Goal: Information Seeking & Learning: Learn about a topic

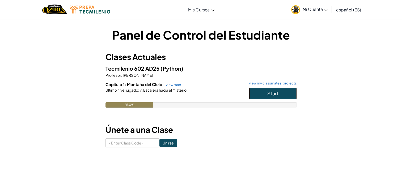
click at [269, 97] on button "Start" at bounding box center [273, 93] width 48 height 12
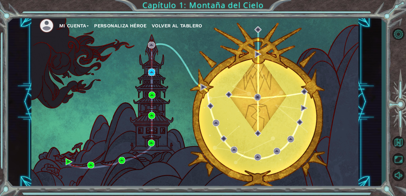
click at [154, 70] on img at bounding box center [151, 72] width 7 height 7
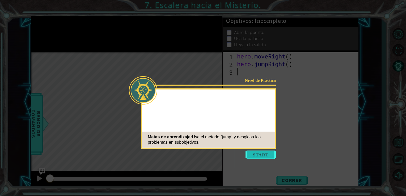
click at [266, 158] on button "Start" at bounding box center [261, 155] width 30 height 9
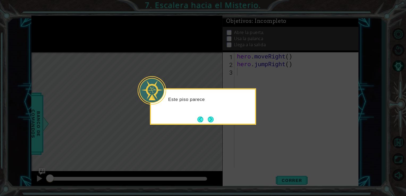
click at [214, 125] on icon at bounding box center [203, 98] width 406 height 196
click at [213, 119] on button "Next" at bounding box center [211, 119] width 6 height 6
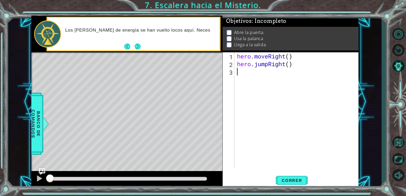
click at [143, 53] on div at bounding box center [126, 52] width 191 height 1
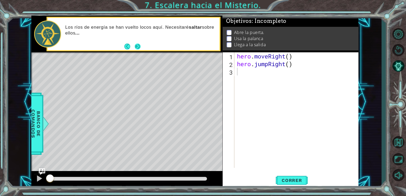
click at [140, 48] on button "Next" at bounding box center [138, 47] width 6 height 6
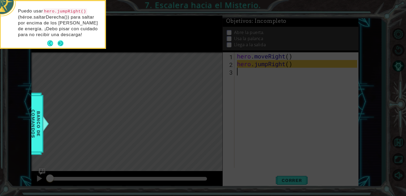
click at [62, 42] on button "Next" at bounding box center [61, 43] width 6 height 6
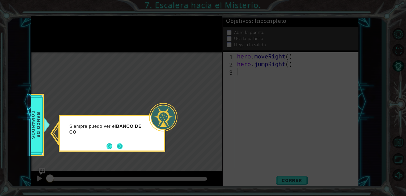
click at [122, 149] on button "Next" at bounding box center [120, 146] width 6 height 6
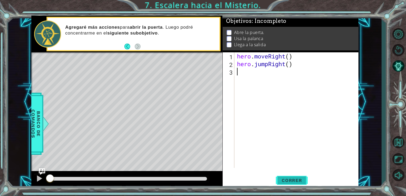
click at [294, 182] on span "Correr" at bounding box center [292, 180] width 31 height 5
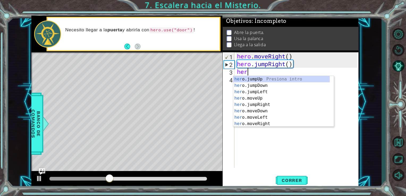
click at [267, 98] on div "her o.jumpUp Presiona intro her o.jumpDown Presiona intro her o.jumpLeft Presio…" at bounding box center [281, 108] width 97 height 64
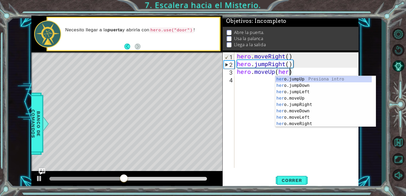
type textarea "hero.moveUp(hero)"
click at [308, 128] on div "hero . moveRight ( ) hero . jumpRight ( ) hero . moveUp ( hero )" at bounding box center [298, 117] width 124 height 131
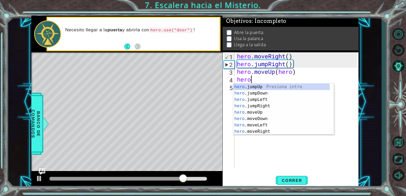
scroll to position [0, 0]
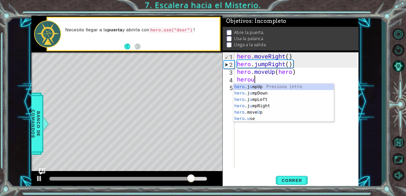
click at [269, 120] on div "hero .j u mpUp Presiona intro hero .j u mpDown Presiona intro hero .j u mpLeft …" at bounding box center [283, 109] width 101 height 51
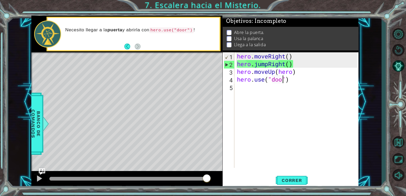
scroll to position [0, 2]
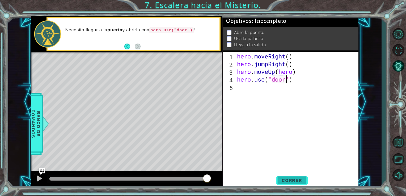
click at [297, 184] on button "Correr" at bounding box center [292, 181] width 32 height 14
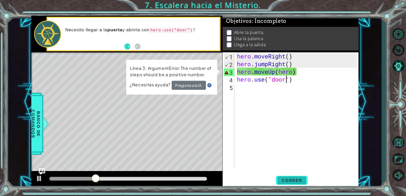
click at [294, 183] on button "Correr" at bounding box center [292, 181] width 32 height 14
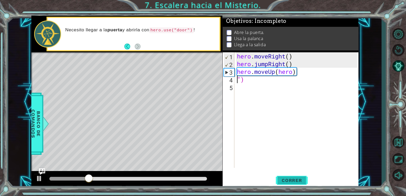
scroll to position [0, 0]
type textarea "hero.moveUp")"
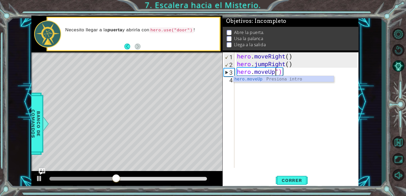
click at [300, 73] on div "hero . moveRight ( ) hero . jumpRight ( ) hero . moveUp ")" at bounding box center [298, 117] width 124 height 131
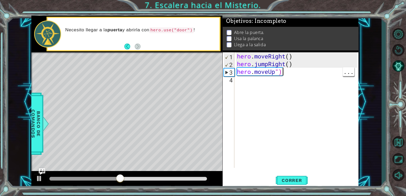
click at [300, 73] on div "hero . moveRight ( ) hero . jumpRight ( ) hero . moveUp ")" at bounding box center [298, 117] width 124 height 131
click at [282, 76] on div "hero . moveRight ( ) hero . jumpRight ( ) hero . moveUp ")" at bounding box center [298, 117] width 124 height 131
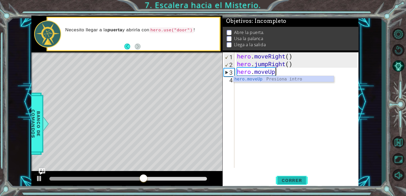
click at [297, 183] on span "Correr" at bounding box center [292, 180] width 31 height 5
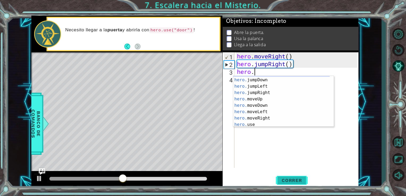
scroll to position [6, 0]
click at [293, 109] on div "hero. jumpUp Presiona intro hero. jumpDown Presiona intro hero. jumpLeft Presio…" at bounding box center [281, 102] width 97 height 64
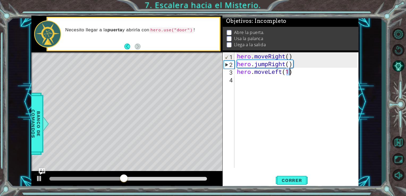
scroll to position [0, 0]
click at [294, 179] on span "Correr" at bounding box center [292, 180] width 31 height 5
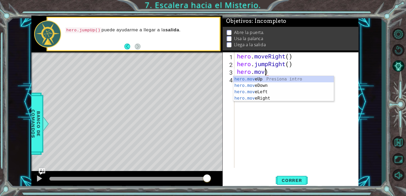
click at [269, 80] on div "hero.mov eUp Presiona intro hero.mov eDown Presiona intro hero.mov eLeft Presio…" at bounding box center [283, 95] width 101 height 38
type textarea "hero.moveUp(1)"
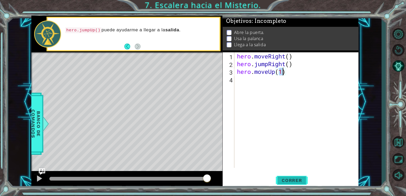
click at [306, 184] on button "Correr" at bounding box center [292, 181] width 32 height 14
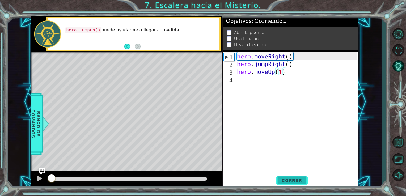
click at [298, 182] on span "Correr" at bounding box center [292, 180] width 31 height 5
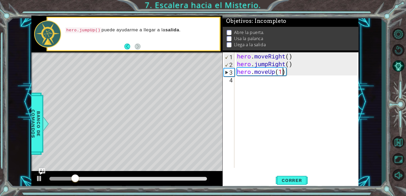
click at [280, 86] on div "hero . moveRight ( ) hero . jumpRight ( ) hero . moveUp ( 1 )" at bounding box center [298, 117] width 124 height 131
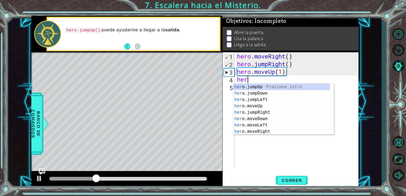
type textarea "hero"
click at [267, 135] on div "hero . moveRight ( ) hero . jumpRight ( ) hero . moveUp ( 1 ) hero" at bounding box center [298, 117] width 124 height 131
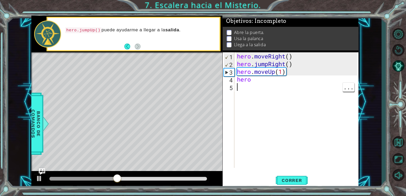
click at [268, 85] on div "hero . moveRight ( ) hero . jumpRight ( ) hero . moveUp ( 1 ) hero" at bounding box center [298, 117] width 124 height 131
click at [273, 83] on div "hero . moveRight ( ) hero . jumpRight ( ) hero . moveUp ( 1 ) hero" at bounding box center [298, 117] width 124 height 131
click at [256, 82] on div "hero . moveRight ( ) hero . jumpRight ( ) hero . moveUp ( 1 ) hero" at bounding box center [298, 117] width 124 height 131
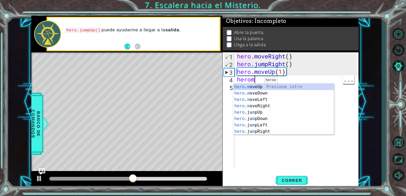
scroll to position [0, 0]
click at [278, 108] on div "hero . m oveUp Presiona intro hero . m oveDown Presiona intro hero . m oveLeft …" at bounding box center [283, 116] width 101 height 64
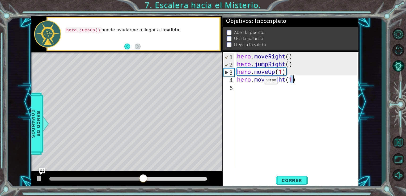
type textarea "hero.moveRight(1)"
click at [267, 95] on div "hero . moveRight ( ) hero . jumpRight ( ) hero . moveUp ( 1 ) hero . moveRight …" at bounding box center [298, 117] width 124 height 131
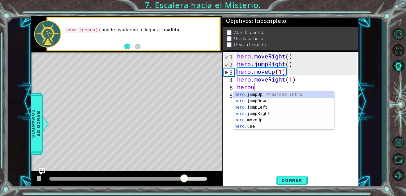
click at [266, 128] on div "hero .j u mpUp Presiona intro hero .j u mpDown Presiona intro hero .j u mpLeft …" at bounding box center [283, 116] width 101 height 51
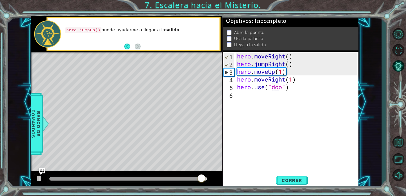
scroll to position [0, 2]
type textarea "hero.use("door")"
click at [294, 185] on button "Correr" at bounding box center [292, 181] width 32 height 14
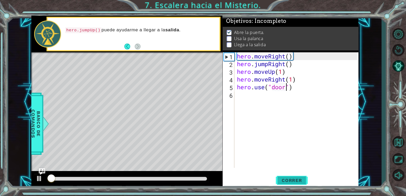
scroll to position [2, 0]
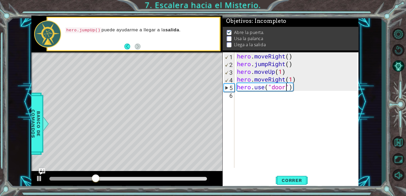
click at [267, 111] on div "hero . moveRight ( ) hero . jumpRight ( ) hero . moveUp ( 1 ) hero . moveRight …" at bounding box center [298, 117] width 124 height 131
click at [268, 106] on div "hero . moveRight ( ) hero . jumpRight ( ) hero . moveUp ( 1 ) hero . moveRight …" at bounding box center [298, 117] width 124 height 131
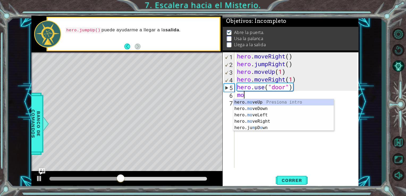
click at [281, 105] on div "hero. mo veUp Presiona intro hero. mo veDown Presiona intro hero. mo veLeft Pre…" at bounding box center [283, 121] width 101 height 45
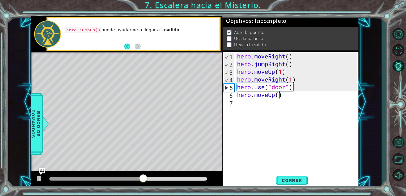
type textarea "hero.moveUp(2)"
click at [262, 108] on div "hero . moveRight ( ) hero . jumpRight ( ) hero . moveUp ( 1 ) hero . moveRight …" at bounding box center [298, 117] width 124 height 131
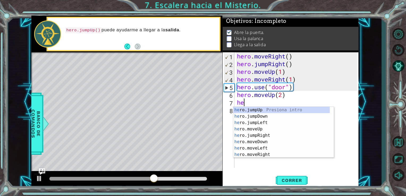
scroll to position [0, 0]
type textarea "heror"
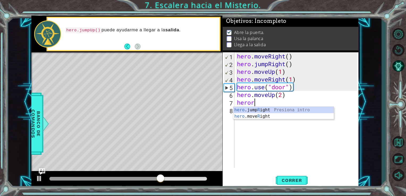
click at [279, 120] on div "hero . moveRight ( ) hero . jumpRight ( ) hero . moveUp ( 1 ) hero . moveRight …" at bounding box center [298, 117] width 124 height 131
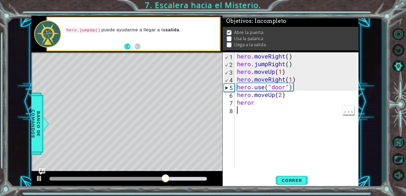
click at [263, 104] on div "hero . moveRight ( ) hero . jumpRight ( ) hero . moveUp ( 1 ) hero . moveRight …" at bounding box center [298, 117] width 124 height 131
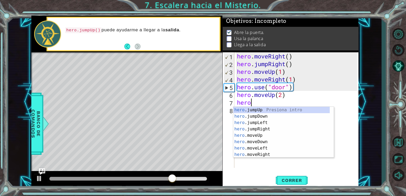
type textarea "her"
click at [266, 158] on div "hero . moveRight ( ) hero . jumpRight ( ) hero . moveUp ( 1 ) hero . moveRight …" at bounding box center [298, 117] width 124 height 131
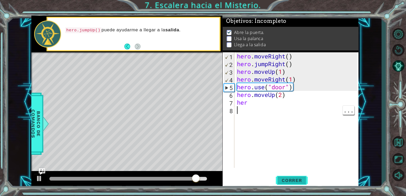
click at [300, 181] on span "Correr" at bounding box center [292, 180] width 31 height 5
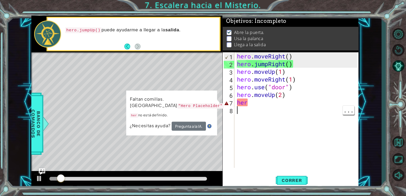
click at [258, 103] on div "hero . moveRight ( ) hero . jumpRight ( ) hero . moveUp ( 1 ) hero . moveRight …" at bounding box center [298, 117] width 124 height 131
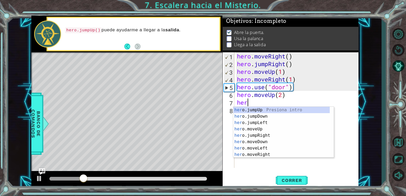
click at [267, 155] on div "her o.jumpUp Presiona intro her o.jumpDown Presiona intro her o.jumpLeft Presio…" at bounding box center [281, 139] width 97 height 64
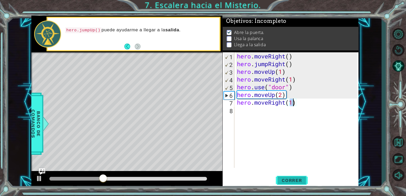
click at [300, 177] on button "Correr" at bounding box center [292, 181] width 32 height 14
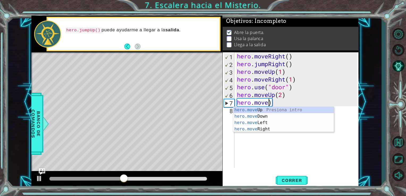
click at [266, 124] on div "hero.move Up Presiona intro hero.move Down Presiona intro hero.move Left Presio…" at bounding box center [283, 126] width 101 height 38
type textarea "hero.moveLeft(1)"
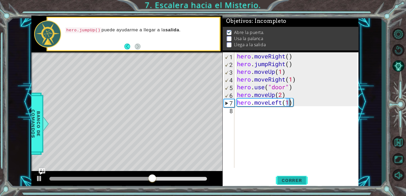
click at [294, 180] on span "Correr" at bounding box center [292, 180] width 31 height 5
click at [259, 113] on div "hero . moveRight ( ) hero . jumpRight ( ) hero . moveUp ( 1 ) hero . moveRight …" at bounding box center [298, 117] width 124 height 131
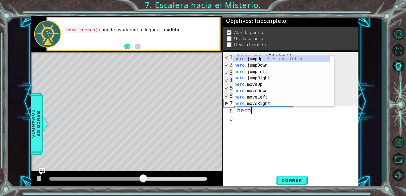
scroll to position [0, 0]
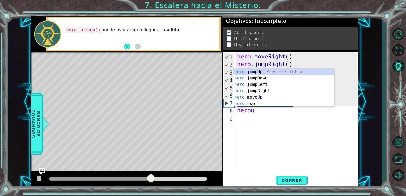
click at [264, 105] on div "hero .j u mpUp Presiona intro hero .j u mpDown Presiona intro hero .j u mpLeft …" at bounding box center [283, 94] width 101 height 51
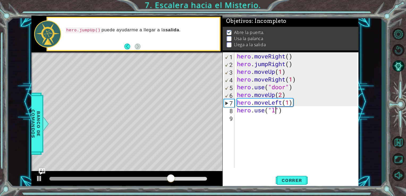
scroll to position [0, 2]
type textarea "hero.use("lever")"
click at [245, 127] on div "hero . moveRight ( ) hero . jumpRight ( ) hero . moveUp ( 1 ) hero . moveRight …" at bounding box center [298, 117] width 124 height 131
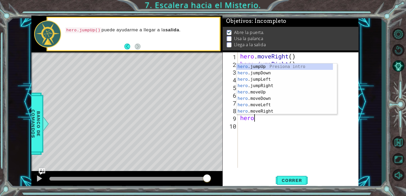
scroll to position [0, 0]
click at [275, 106] on div "hero .jumpUp Presiona intro hero .jumpDown Presiona intro hero .jumpLeft Presio…" at bounding box center [285, 96] width 97 height 64
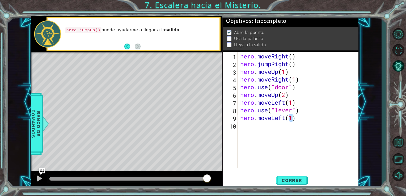
type textarea "hero.moveLeft(2)"
click at [261, 129] on div "hero . moveRight ( ) hero . jumpRight ( ) hero . moveUp ( 1 ) hero . moveRight …" at bounding box center [299, 117] width 121 height 131
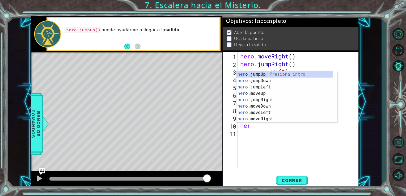
scroll to position [0, 0]
click at [268, 102] on div "hero .jumpUp Presiona intro hero .jumpDown Presiona intro hero .jumpLeft Presio…" at bounding box center [285, 103] width 97 height 64
type textarea "hero.moveUp(1)"
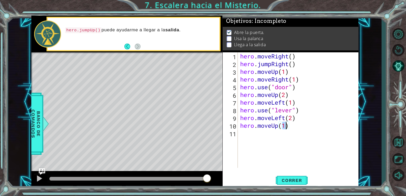
click at [255, 135] on div "hero . moveRight ( ) hero . jumpRight ( ) hero . moveUp ( 1 ) hero . moveRight …" at bounding box center [299, 117] width 121 height 131
click at [293, 128] on div "hero . moveRight ( ) hero . jumpRight ( ) hero . moveUp ( 1 ) hero . moveRight …" at bounding box center [299, 117] width 121 height 131
type textarea "hero.moveUp(1)"
click at [253, 139] on div "hero . moveRight ( ) hero . jumpRight ( ) hero . moveUp ( 1 ) hero . moveRight …" at bounding box center [299, 117] width 121 height 131
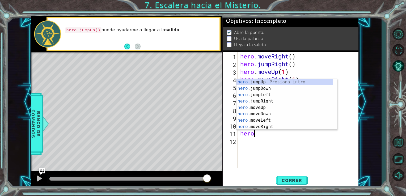
type textarea "heroj"
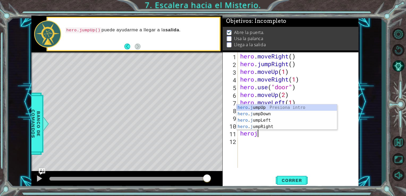
click at [274, 116] on div "hero . j umpUp Presiona intro hero . j umpDown Presiona intro hero . j umpLeft …" at bounding box center [287, 123] width 101 height 38
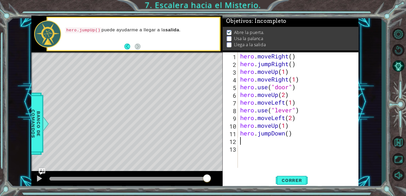
scroll to position [0, 0]
click at [294, 128] on div "hero . moveRight ( ) hero . jumpRight ( ) hero . moveUp ( 1 ) hero . moveRight …" at bounding box center [299, 117] width 121 height 131
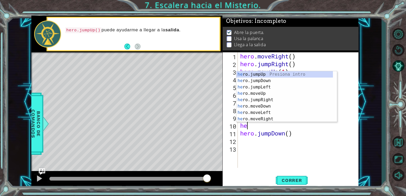
type textarea "h"
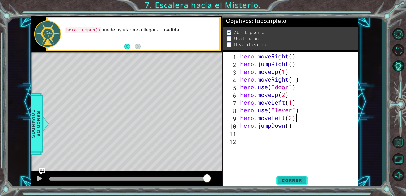
click at [295, 183] on button "Correr" at bounding box center [292, 181] width 32 height 14
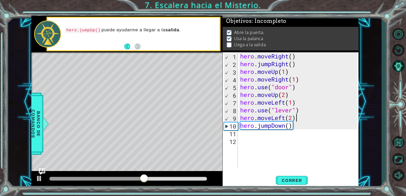
click at [287, 126] on div "hero . moveRight ( ) hero . jumpRight ( ) hero . moveUp ( 1 ) hero . moveRight …" at bounding box center [299, 117] width 121 height 131
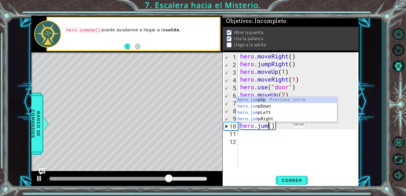
click at [268, 101] on div "hero.jum pUp Presiona intro hero.jum pDown Presiona intro hero.jum pLeft Presio…" at bounding box center [287, 116] width 101 height 38
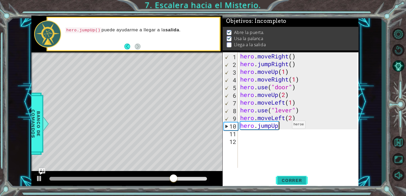
click at [294, 174] on button "Correr" at bounding box center [292, 181] width 32 height 14
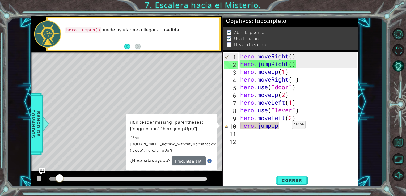
click at [318, 128] on div "hero . moveRight ( ) hero . jumpRight ( ) hero . moveUp ( 1 ) hero . moveRight …" at bounding box center [299, 117] width 121 height 131
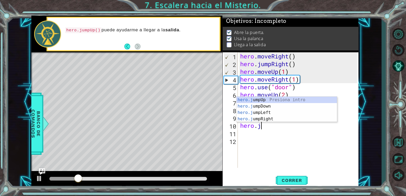
type textarea "hero."
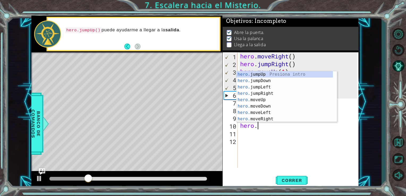
click at [305, 77] on div "hero. jumpUp Presiona intro hero. jumpDown Presiona intro hero. jumpLeft Presio…" at bounding box center [285, 103] width 97 height 64
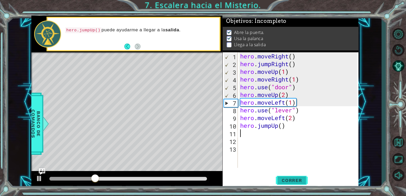
click at [300, 181] on span "Correr" at bounding box center [292, 180] width 31 height 5
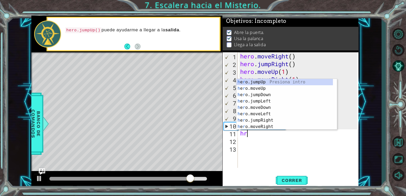
click at [273, 128] on div "h e r o.jumpUp Presiona intro h e r o.moveUp Presiona intro h e r o.jumpDown Pr…" at bounding box center [285, 111] width 97 height 64
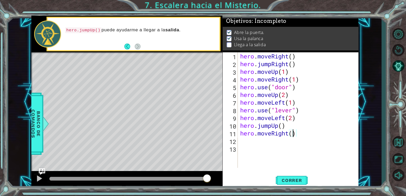
scroll to position [0, 2]
type textarea "hero.moveRight(2)"
click at [299, 183] on span "Correr" at bounding box center [292, 180] width 31 height 5
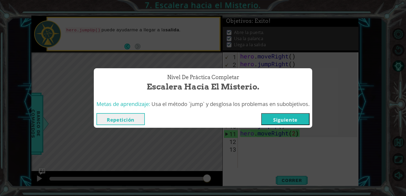
click at [309, 121] on button "Siguiente" at bounding box center [285, 119] width 48 height 12
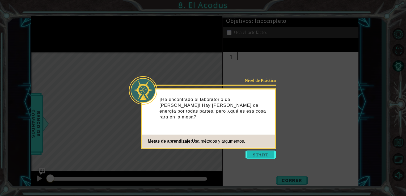
click at [267, 159] on button "Start" at bounding box center [261, 155] width 30 height 9
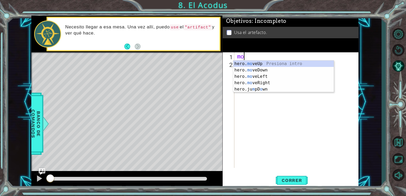
click at [288, 68] on div "hero. mo veUp Presiona intro hero. mo veDown Presiona intro hero. mo veLeft Pre…" at bounding box center [283, 83] width 101 height 45
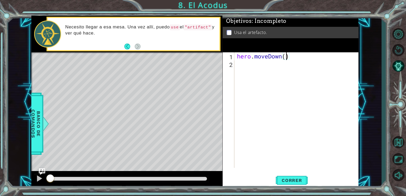
scroll to position [0, 2]
type textarea "hero.moveDown(2)"
click at [247, 67] on div "hero . moveDown ( 2 )" at bounding box center [298, 117] width 124 height 131
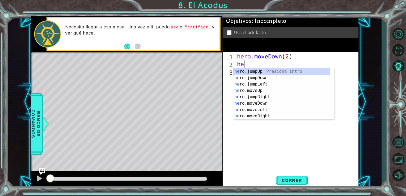
scroll to position [0, 0]
click at [274, 112] on div "hero .jumpUp Presiona intro hero .jumpDown Presiona intro hero .jumpLeft Presio…" at bounding box center [281, 100] width 97 height 64
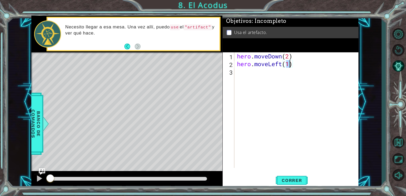
scroll to position [0, 2]
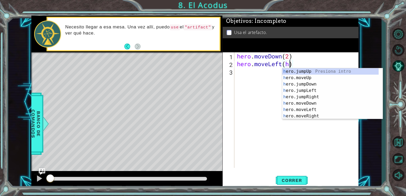
type textarea "hero.moveLeft()"
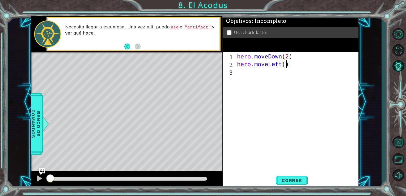
click at [250, 80] on div "hero . moveDown ( 2 ) hero . moveLeft ( )" at bounding box center [298, 117] width 124 height 131
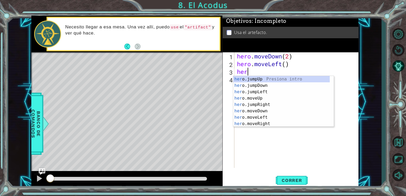
scroll to position [0, 0]
click at [274, 114] on div "hero .jumpUp Presiona intro hero .jumpDown Presiona intro hero .jumpLeft Presio…" at bounding box center [281, 108] width 97 height 64
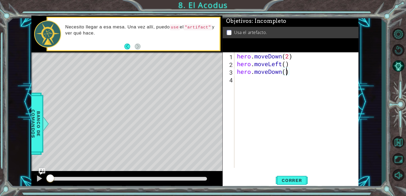
type textarea "hero.moveDown(2)"
click at [246, 86] on div "hero . moveDown ( 2 ) hero . moveLeft ( ) hero . moveDown ( 2 )" at bounding box center [298, 117] width 124 height 131
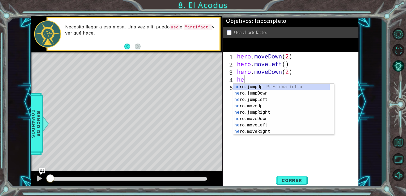
type textarea "her"
click at [272, 101] on div "her o.jumpUp Presiona intro her o.jumpDown Presiona intro her o.jumpLeft Presio…" at bounding box center [281, 116] width 97 height 64
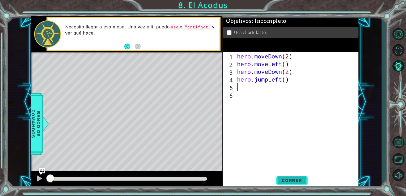
click at [287, 176] on button "Correr" at bounding box center [292, 181] width 32 height 14
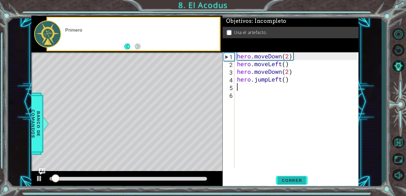
click at [287, 186] on button "Correr" at bounding box center [292, 181] width 32 height 14
click at [307, 182] on span "Correr" at bounding box center [292, 180] width 31 height 5
click at [301, 182] on span "Correr" at bounding box center [292, 180] width 31 height 5
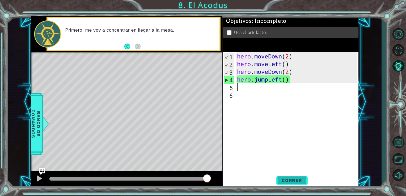
click at [302, 179] on span "Correr" at bounding box center [292, 180] width 31 height 5
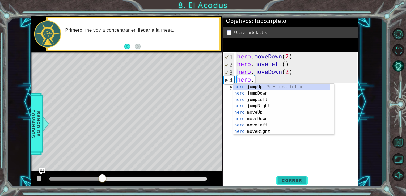
type textarea "h"
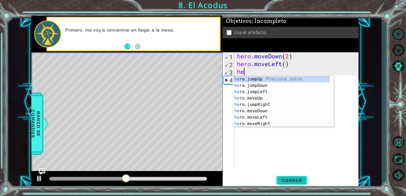
type textarea "h"
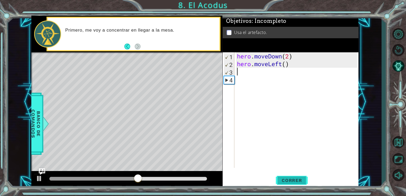
click at [294, 180] on span "Correr" at bounding box center [292, 180] width 31 height 5
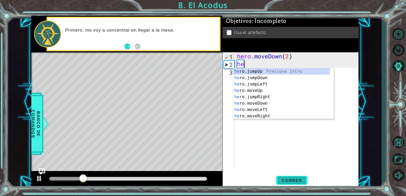
type textarea "h"
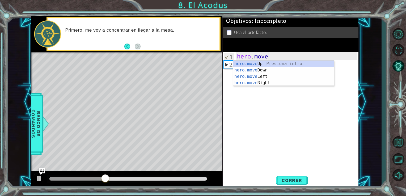
click at [282, 64] on div "hero.move Up Presiona intro hero.move Down Presiona intro hero.move Left Presio…" at bounding box center [283, 80] width 101 height 38
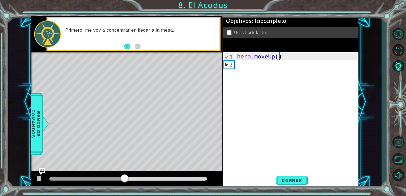
type textarea "hero.moveUp(2)"
click at [250, 70] on div "hero . moveUp ( 2 )" at bounding box center [298, 117] width 124 height 131
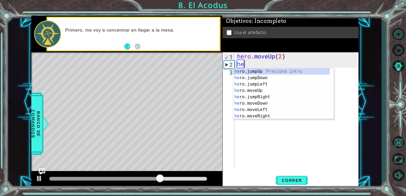
scroll to position [0, 0]
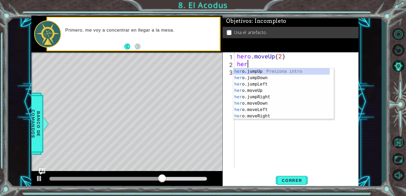
type textarea "hero"
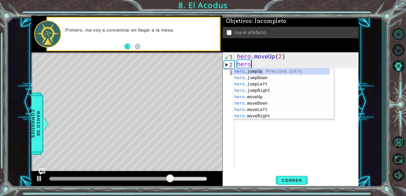
click at [278, 86] on div "hero .jumpUp Presiona intro hero .jumpDown Presiona intro hero .jumpLeft Presio…" at bounding box center [281, 100] width 97 height 64
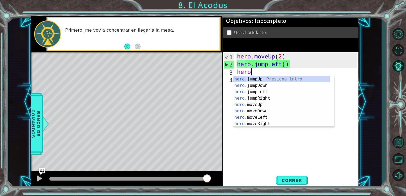
click at [271, 113] on div "hero .jumpUp Presiona intro hero .jumpDown Presiona intro hero .jumpLeft Presio…" at bounding box center [281, 108] width 97 height 64
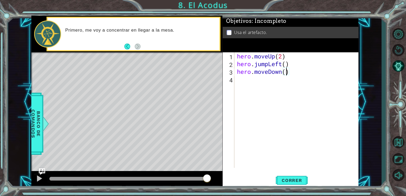
type textarea "hero.moveDown(2)"
click at [255, 79] on div "hero . moveUp ( 2 ) hero . jumpLeft ( ) hero . moveDown ( 2 )" at bounding box center [298, 117] width 124 height 131
type textarea "he"
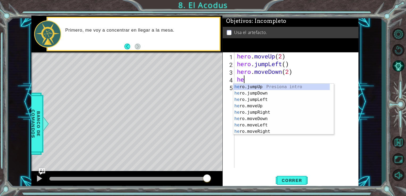
click at [271, 100] on div "he ro.jumpUp Presiona intro he ro.jumpDown Presiona intro he ro.jumpLeft Presio…" at bounding box center [281, 116] width 97 height 64
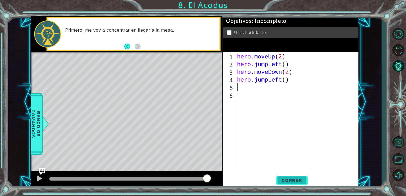
click at [294, 181] on span "Correr" at bounding box center [292, 180] width 31 height 5
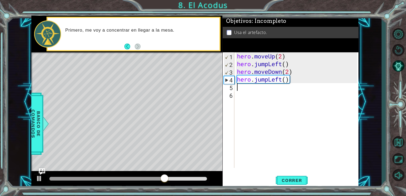
click at [268, 63] on div "hero . moveUp ( 2 ) hero . jumpLeft ( ) hero . moveDown ( 2 ) hero . jumpLeft (…" at bounding box center [298, 117] width 124 height 131
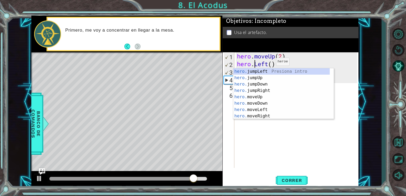
click at [273, 113] on div "hero. jumpLeft Presiona intro hero. jumpUp Presiona intro hero. jumpDown Presio…" at bounding box center [281, 100] width 97 height 64
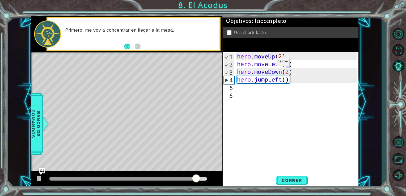
type textarea "hero.moveLeft(1)"
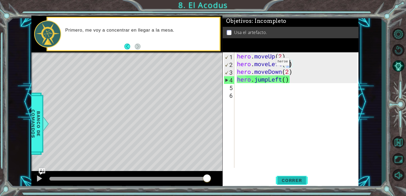
click at [298, 184] on button "Correr" at bounding box center [292, 181] width 32 height 14
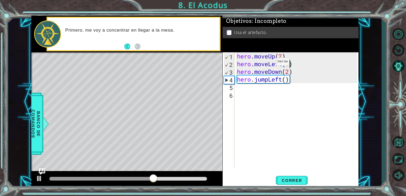
click at [248, 91] on div "hero . moveUp ( 2 ) hero . moveLeft ( 1 ) hero . moveDown ( 2 ) hero . jumpLeft…" at bounding box center [298, 117] width 124 height 131
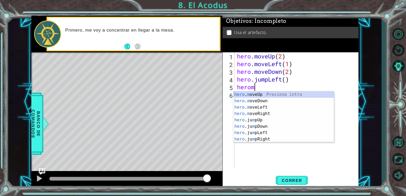
scroll to position [0, 0]
click at [278, 95] on div "hero . m oveUp Presiona intro hero . m oveDown Presiona intro hero . m oveLeft …" at bounding box center [283, 123] width 101 height 64
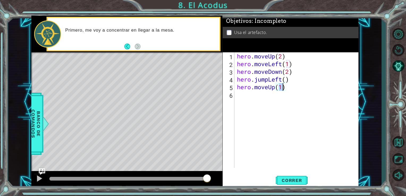
type textarea "hero.moveUp(2)"
click at [245, 96] on div "hero . moveUp ( 2 ) hero . moveLeft ( 1 ) hero . moveDown ( 2 ) hero . jumpLeft…" at bounding box center [298, 117] width 124 height 131
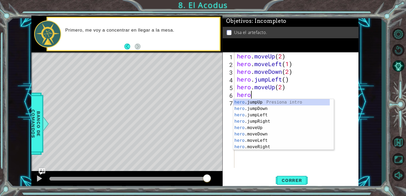
scroll to position [0, 0]
click at [274, 122] on div "hero . m oveUp Presiona intro hero . m oveDown Presiona intro hero . m oveLeft …" at bounding box center [283, 131] width 101 height 64
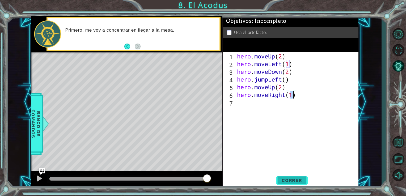
type textarea "hero.moveRight(1)"
click at [294, 176] on button "Correr" at bounding box center [292, 181] width 32 height 14
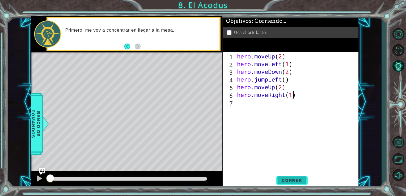
click at [299, 182] on span "Correr" at bounding box center [292, 180] width 31 height 5
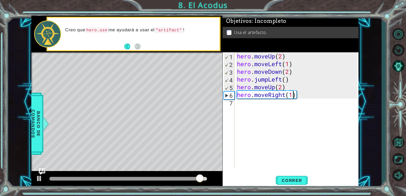
click at [260, 108] on div "hero . moveUp ( 2 ) hero . moveLeft ( 1 ) hero . moveDown ( 2 ) hero . jumpLeft…" at bounding box center [298, 117] width 124 height 131
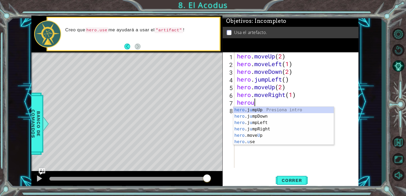
type textarea "herou"
click at [268, 145] on body "1 ההההההההההההההההההההההההההההההההההההההההההההההההההההההההההההההההההההההההההההה…" at bounding box center [203, 98] width 406 height 196
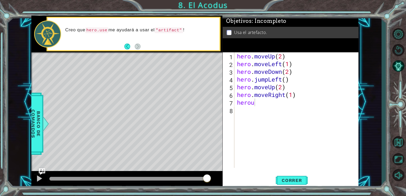
click at [264, 107] on div "hero . moveUp ( 2 ) hero . moveLeft ( 1 ) hero . moveDown ( 2 ) hero . jumpLeft…" at bounding box center [298, 117] width 124 height 131
click at [257, 107] on div "hero . moveUp ( 2 ) hero . moveLeft ( 1 ) hero . moveDown ( 2 ) hero . jumpLeft…" at bounding box center [298, 117] width 124 height 131
type textarea "e"
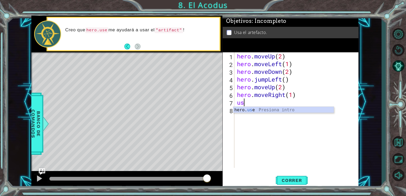
type textarea "use"
click at [273, 114] on div "hero . moveUp ( 2 ) hero . moveLeft ( 1 ) hero . moveDown ( 2 ) hero . jumpLeft…" at bounding box center [298, 117] width 124 height 131
click at [252, 104] on div "hero . moveUp ( 2 ) hero . moveLeft ( 1 ) hero . moveDown ( 2 ) hero . jumpLeft…" at bounding box center [298, 117] width 124 height 131
type textarea "use"
click at [274, 137] on div "hero . moveUp ( 2 ) hero . moveLeft ( 1 ) hero . moveDown ( 2 ) hero . jumpLeft…" at bounding box center [298, 117] width 124 height 131
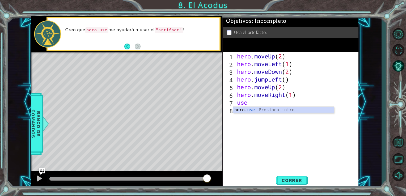
click at [282, 111] on div "hero. use Presiona intro" at bounding box center [283, 116] width 101 height 19
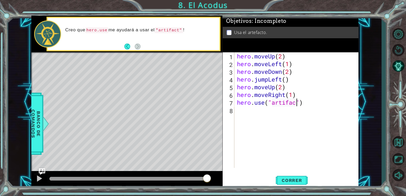
scroll to position [0, 3]
type textarea "hero.use("artifact")"
click at [295, 182] on span "Correr" at bounding box center [292, 180] width 31 height 5
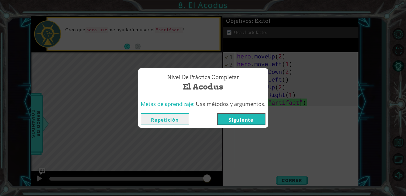
click at [253, 120] on button "Siguiente" at bounding box center [241, 119] width 48 height 12
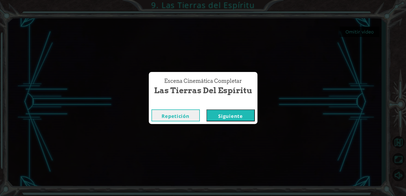
click at [243, 117] on button "Siguiente" at bounding box center [231, 116] width 48 height 12
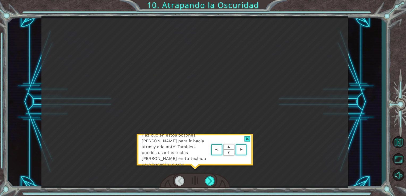
click at [248, 150] on area at bounding box center [248, 150] width 0 height 0
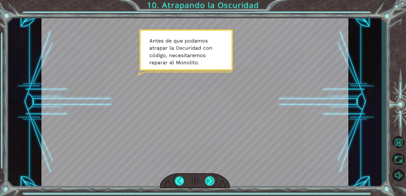
drag, startPoint x: 240, startPoint y: 147, endPoint x: 210, endPoint y: 185, distance: 48.5
click at [210, 185] on div at bounding box center [194, 102] width 307 height 173
click at [210, 185] on div at bounding box center [210, 181] width 10 height 9
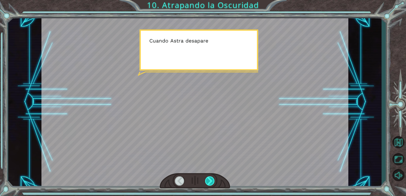
click at [210, 185] on div at bounding box center [210, 181] width 10 height 9
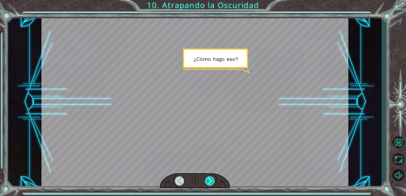
click at [210, 185] on div at bounding box center [210, 181] width 10 height 9
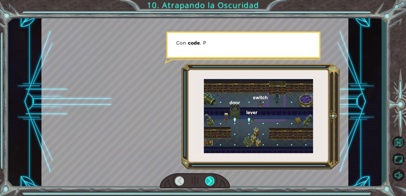
click at [210, 185] on div at bounding box center [210, 181] width 10 height 9
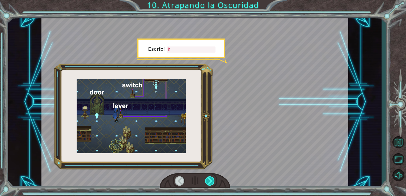
click at [210, 185] on div at bounding box center [210, 181] width 10 height 9
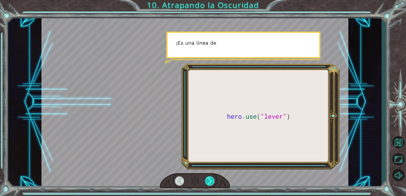
click at [210, 185] on div at bounding box center [210, 181] width 10 height 9
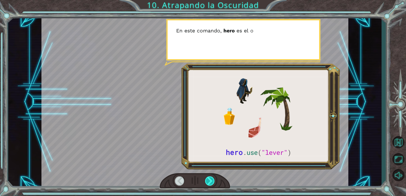
click at [210, 185] on div at bounding box center [210, 181] width 10 height 9
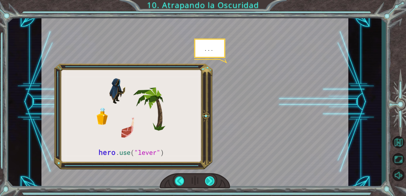
click at [210, 185] on div at bounding box center [210, 181] width 10 height 9
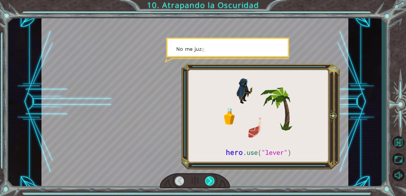
click at [210, 185] on div at bounding box center [210, 181] width 10 height 9
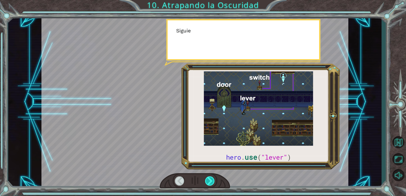
click at [210, 185] on div at bounding box center [210, 181] width 10 height 9
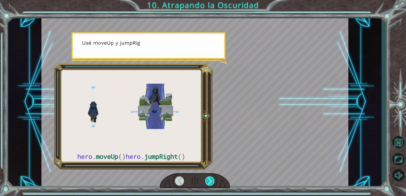
click at [210, 185] on div at bounding box center [210, 181] width 10 height 9
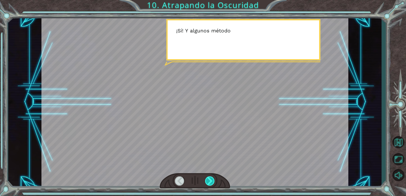
click at [210, 184] on div at bounding box center [210, 181] width 10 height 9
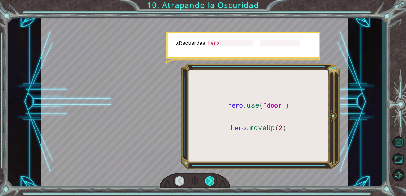
click at [209, 185] on div at bounding box center [210, 181] width 10 height 9
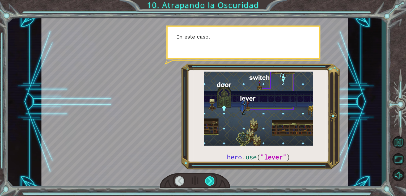
click at [209, 185] on div at bounding box center [210, 181] width 10 height 9
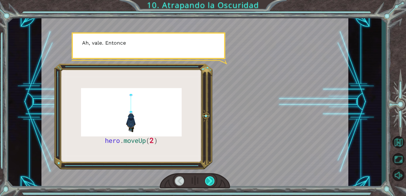
click at [209, 185] on div at bounding box center [210, 181] width 10 height 9
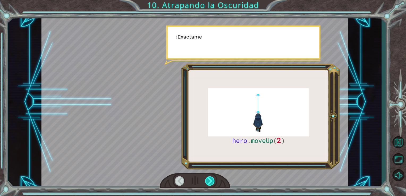
click at [209, 185] on div at bounding box center [210, 181] width 10 height 9
